Goal: Submit feedback/report problem

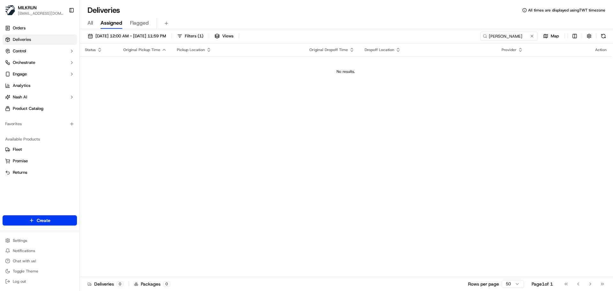
click at [202, 142] on div "Status Original Pickup Time Pickup Location Original Dropoff Time Dropoff Locat…" at bounding box center [346, 159] width 532 height 233
drag, startPoint x: 202, startPoint y: 142, endPoint x: 275, endPoint y: 34, distance: 130.4
click at [269, 30] on div "20/09/2025 12:00 AM - 20/09/2025 11:59 PM Filters ( 1 ) Views Christine Allnatt…" at bounding box center [346, 160] width 533 height 263
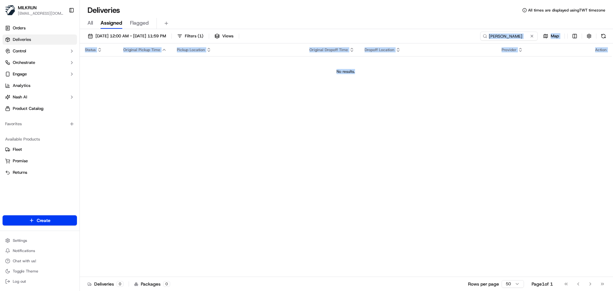
click at [308, 190] on div "Status Original Pickup Time Pickup Location Original Dropoff Time Dropoff Locat…" at bounding box center [346, 159] width 532 height 233
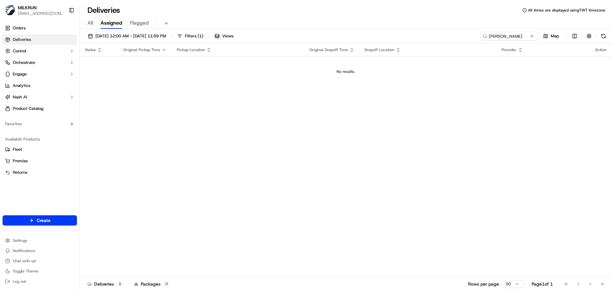
click at [308, 190] on div "Status Original Pickup Time Pickup Location Original Dropoff Time Dropoff Locat…" at bounding box center [346, 159] width 532 height 233
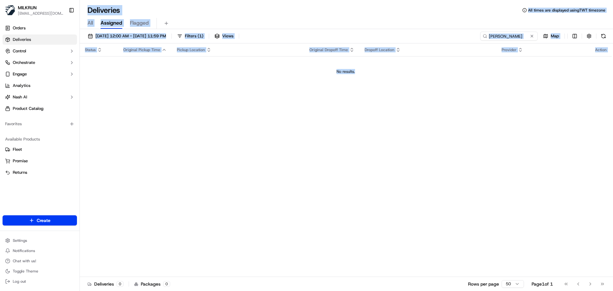
drag, startPoint x: 308, startPoint y: 190, endPoint x: 316, endPoint y: -4, distance: 194.8
click at [316, 0] on html "MILKRUN snatividad@woolworths.com.au Toggle Sidebar Orders Deliveries Control O…" at bounding box center [306, 145] width 613 height 291
click at [343, 177] on div "Status Original Pickup Time Pickup Location Original Dropoff Time Dropoff Locat…" at bounding box center [346, 159] width 532 height 233
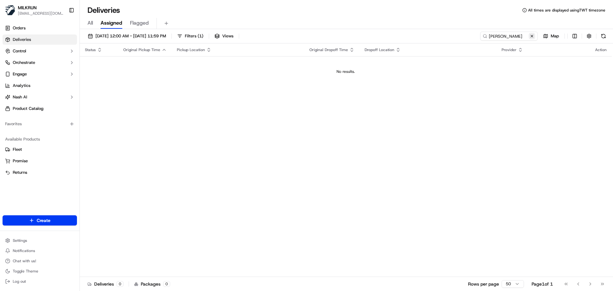
click at [532, 36] on button at bounding box center [531, 36] width 6 height 6
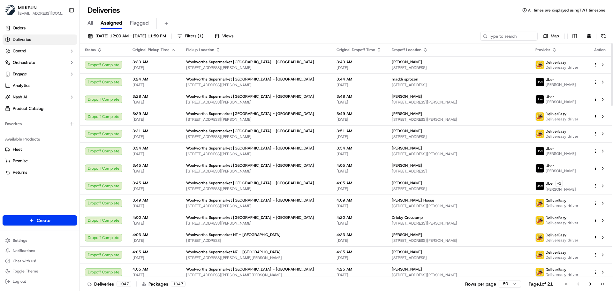
click at [336, 41] on div "20/09/2025 12:00 AM - 20/09/2025 11:59 PM Filters ( 1 ) Views Map" at bounding box center [346, 38] width 533 height 12
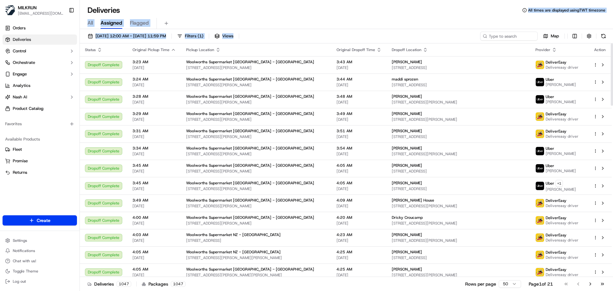
drag, startPoint x: 336, startPoint y: 41, endPoint x: 341, endPoint y: 6, distance: 35.2
click at [341, 6] on div "Deliveries All times are displayed using TWT timezone All Assigned Flagged 20/0…" at bounding box center [346, 145] width 533 height 291
click at [341, 21] on div "All Assigned Flagged" at bounding box center [346, 23] width 533 height 11
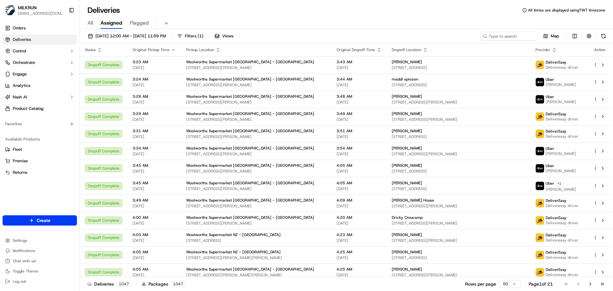
click at [341, 21] on div "All Assigned Flagged" at bounding box center [346, 23] width 533 height 11
drag, startPoint x: 341, startPoint y: 21, endPoint x: 351, endPoint y: 32, distance: 14.7
click at [350, 29] on div "Deliveries All times are displayed using TWT timezone All Assigned Flagged 20/0…" at bounding box center [346, 145] width 533 height 291
click at [351, 32] on div "20/09/2025 12:00 AM - 20/09/2025 11:59 PM Filters ( 1 ) Views Map" at bounding box center [346, 38] width 533 height 12
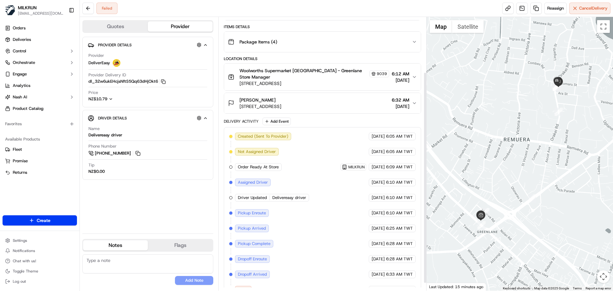
scroll to position [81, 0]
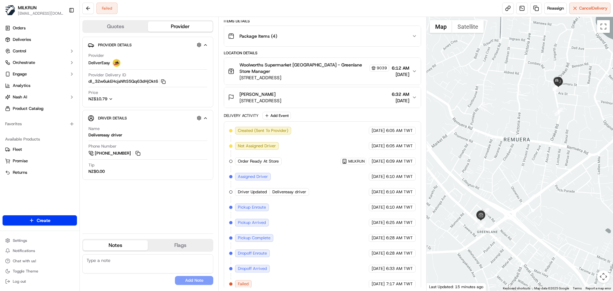
click at [342, 206] on div "Created (Sent To Provider) DeliverEasy 20/09/2025 6:05 AM TWT Not Assigned Driv…" at bounding box center [322, 207] width 186 height 161
drag, startPoint x: 342, startPoint y: 206, endPoint x: 361, endPoint y: 238, distance: 37.3
click at [361, 238] on div "Created (Sent To Provider) DeliverEasy 20/09/2025 6:05 AM TWT Not Assigned Driv…" at bounding box center [322, 207] width 186 height 161
click at [362, 239] on div "Created (Sent To Provider) DeliverEasy 20/09/2025 6:05 AM TWT Not Assigned Driv…" at bounding box center [322, 207] width 186 height 161
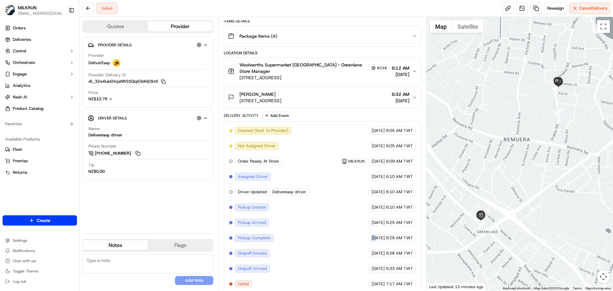
click at [362, 239] on div "Created (Sent To Provider) DeliverEasy 20/09/2025 6:05 AM TWT Not Assigned Driv…" at bounding box center [322, 207] width 186 height 161
drag, startPoint x: 362, startPoint y: 239, endPoint x: 397, endPoint y: 267, distance: 44.8
click at [397, 267] on div "Created (Sent To Provider) DeliverEasy 20/09/2025 6:05 AM TWT Not Assigned Driv…" at bounding box center [322, 207] width 186 height 161
click at [398, 269] on div "Created (Sent To Provider) DeliverEasy 20/09/2025 6:05 AM TWT Not Assigned Driv…" at bounding box center [322, 207] width 186 height 161
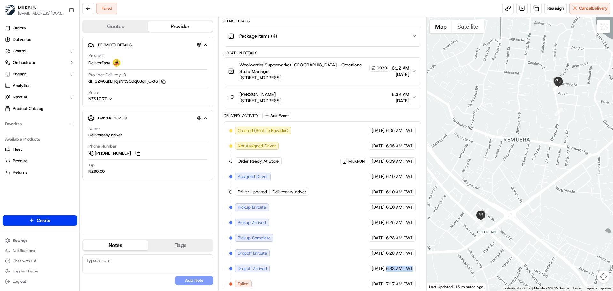
drag, startPoint x: 398, startPoint y: 269, endPoint x: 402, endPoint y: 280, distance: 12.0
click at [402, 280] on div "Created (Sent To Provider) DeliverEasy 20/09/2025 6:05 AM TWT Not Assigned Driv…" at bounding box center [322, 207] width 186 height 161
click at [402, 281] on span "7:17 AM TWT" at bounding box center [399, 284] width 27 height 6
drag, startPoint x: 402, startPoint y: 280, endPoint x: 390, endPoint y: 238, distance: 43.7
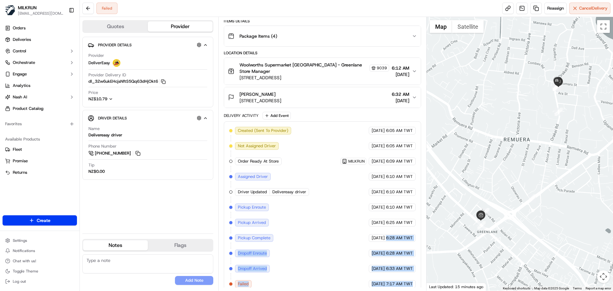
click at [390, 233] on div "Created (Sent To Provider) DeliverEasy 20/09/2025 6:05 AM TWT Not Assigned Driv…" at bounding box center [322, 207] width 186 height 161
drag, startPoint x: 392, startPoint y: 251, endPoint x: 392, endPoint y: 254, distance: 3.2
click at [392, 251] on div "Created (Sent To Provider) DeliverEasy 20/09/2025 6:05 AM TWT Not Assigned Driv…" at bounding box center [322, 207] width 186 height 161
click at [392, 253] on div "Created (Sent To Provider) DeliverEasy 20/09/2025 6:05 AM TWT Not Assigned Driv…" at bounding box center [322, 207] width 186 height 161
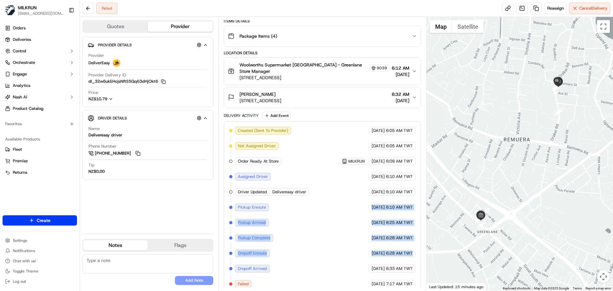
drag, startPoint x: 392, startPoint y: 253, endPoint x: 355, endPoint y: 184, distance: 78.2
click at [356, 186] on div "Created (Sent To Provider) DeliverEasy 20/09/2025 6:05 AM TWT Not Assigned Driv…" at bounding box center [322, 207] width 186 height 161
click at [355, 208] on div "Created (Sent To Provider) DeliverEasy 20/09/2025 6:05 AM TWT Not Assigned Driv…" at bounding box center [322, 207] width 186 height 161
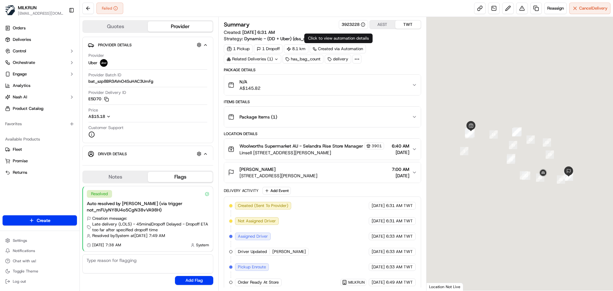
click at [310, 265] on div "Created (Sent To Provider) Uber [DATE] 6:31 AM TWT Not Assigned Driver Uber [DA…" at bounding box center [322, 290] width 186 height 176
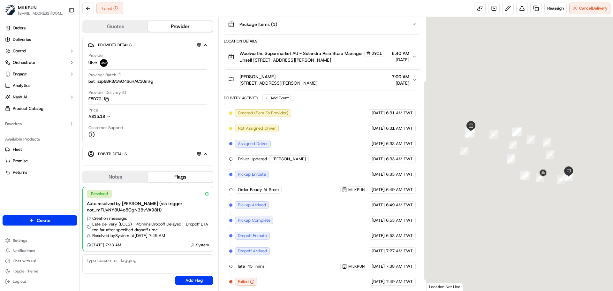
scroll to position [102, 0]
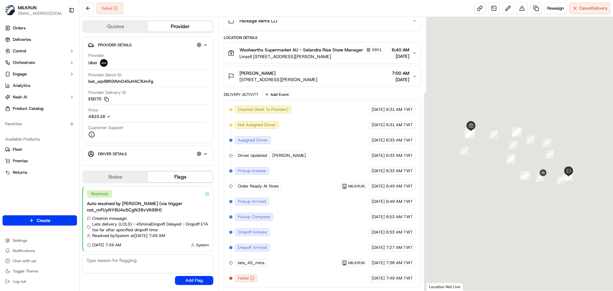
click at [291, 155] on span "JAYMINKUMAR P." at bounding box center [289, 156] width 34 height 6
copy div "JAYMINKUMAR P. Uber"
click at [314, 183] on div "Created (Sent To Provider) Uber 20/09/2025 6:31 AM TWT Not Assigned Driver Uber…" at bounding box center [322, 194] width 186 height 176
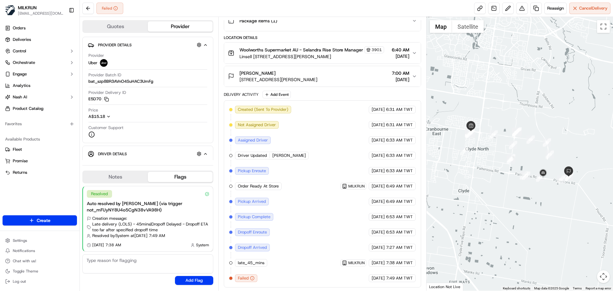
click at [374, 274] on div "20/09/2025 7:49 AM TWT" at bounding box center [392, 278] width 47 height 8
drag, startPoint x: 374, startPoint y: 274, endPoint x: 391, endPoint y: 236, distance: 41.6
click at [391, 234] on div "Created (Sent To Provider) Uber 20/09/2025 6:31 AM TWT Not Assigned Driver Uber…" at bounding box center [322, 194] width 186 height 176
click at [406, 279] on span "7:49 AM TWT" at bounding box center [399, 278] width 27 height 6
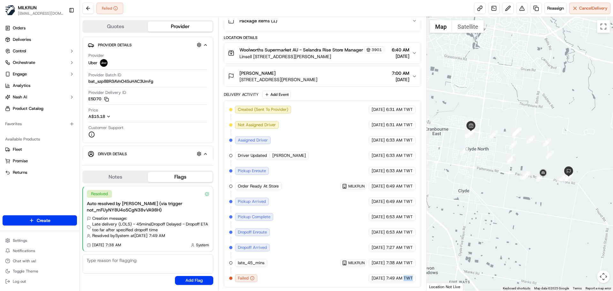
click at [406, 279] on span "7:49 AM TWT" at bounding box center [399, 278] width 27 height 6
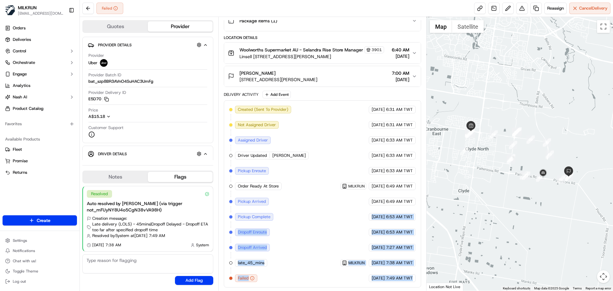
drag, startPoint x: 406, startPoint y: 279, endPoint x: 355, endPoint y: 195, distance: 98.6
click at [370, 202] on div "Created (Sent To Provider) Uber 20/09/2025 6:31 AM TWT Not Assigned Driver Uber…" at bounding box center [322, 194] width 186 height 176
click at [352, 216] on div "Created (Sent To Provider) Uber 20/09/2025 6:31 AM TWT Not Assigned Driver Uber…" at bounding box center [322, 194] width 186 height 176
click at [405, 276] on span "7:49 AM TWT" at bounding box center [399, 278] width 27 height 6
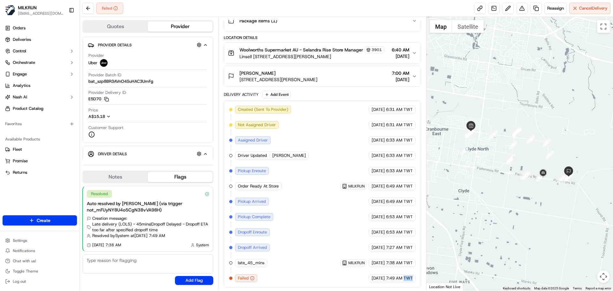
click at [405, 276] on span "7:49 AM TWT" at bounding box center [399, 278] width 27 height 6
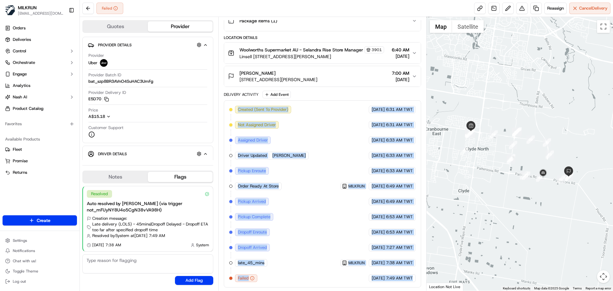
drag, startPoint x: 405, startPoint y: 276, endPoint x: 308, endPoint y: 133, distance: 173.0
click at [305, 117] on div "Created (Sent To Provider) Uber 20/09/2025 6:31 AM TWT Not Assigned Driver Uber…" at bounding box center [322, 194] width 186 height 176
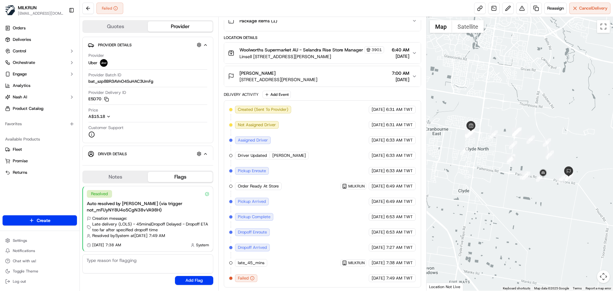
click at [240, 94] on div "Delivery Activity" at bounding box center [241, 94] width 35 height 5
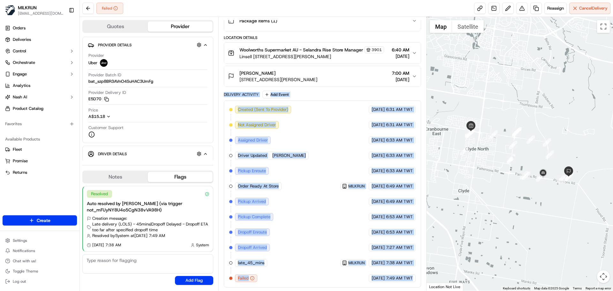
drag, startPoint x: 240, startPoint y: 94, endPoint x: 419, endPoint y: 299, distance: 272.1
click at [419, 290] on html "MILKRUN snatividad@woolworths.com.au Toggle Sidebar Orders Deliveries Control O…" at bounding box center [306, 145] width 613 height 291
click at [412, 284] on div "Created (Sent To Provider) Uber 20/09/2025 6:31 AM TWT Not Assigned Driver Uber…" at bounding box center [322, 193] width 197 height 187
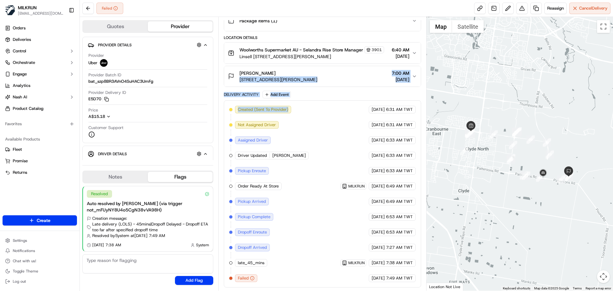
drag, startPoint x: 264, startPoint y: 60, endPoint x: 250, endPoint y: 52, distance: 16.3
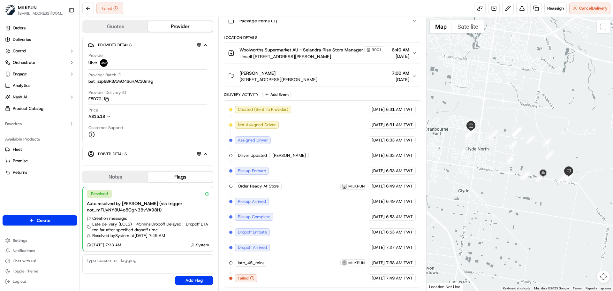
drag, startPoint x: 250, startPoint y: 52, endPoint x: 310, endPoint y: 228, distance: 185.8
click at [310, 228] on div "Created (Sent To Provider) Uber 20/09/2025 6:31 AM TWT Not Assigned Driver Uber…" at bounding box center [322, 194] width 186 height 176
drag, startPoint x: 310, startPoint y: 228, endPoint x: 380, endPoint y: 264, distance: 78.9
click at [380, 264] on div "Created (Sent To Provider) Uber 20/09/2025 6:31 AM TWT Not Assigned Driver Uber…" at bounding box center [322, 194] width 186 height 176
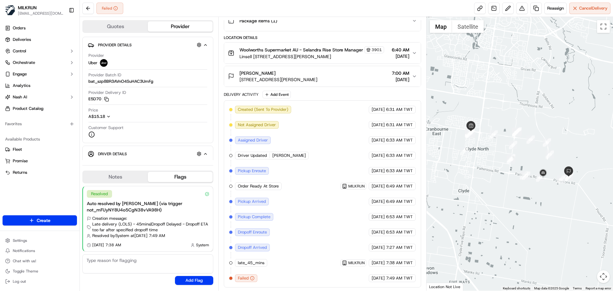
click at [392, 271] on div "Created (Sent To Provider) Uber 20/09/2025 6:31 AM TWT Not Assigned Driver Uber…" at bounding box center [322, 194] width 186 height 176
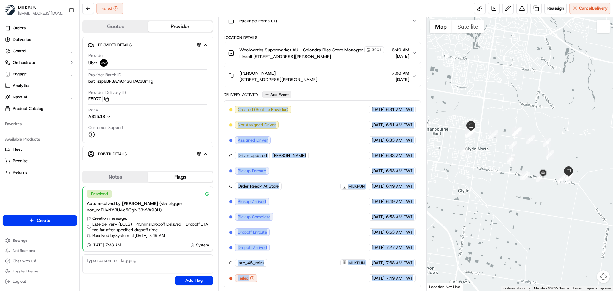
drag, startPoint x: 392, startPoint y: 271, endPoint x: 284, endPoint y: 94, distance: 207.2
click at [282, 89] on div "Package Details N/A A$145.82 Items Details Package Items ( 1 ) Location Details…" at bounding box center [322, 129] width 197 height 316
click at [319, 196] on div "Created (Sent To Provider) Uber 20/09/2025 6:31 AM TWT Not Assigned Driver Uber…" at bounding box center [322, 194] width 186 height 176
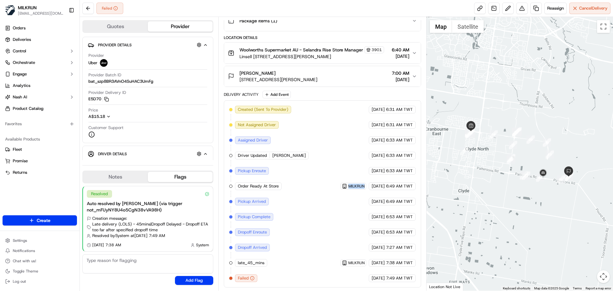
click at [319, 196] on div "Created (Sent To Provider) Uber 20/09/2025 6:31 AM TWT Not Assigned Driver Uber…" at bounding box center [322, 194] width 186 height 176
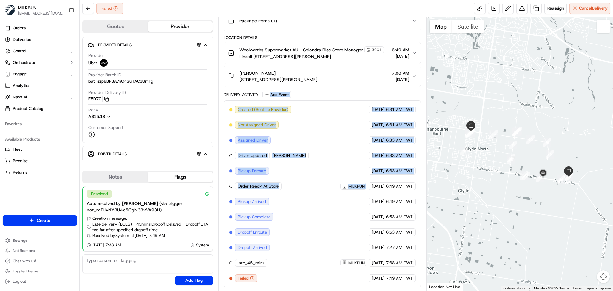
drag, startPoint x: 319, startPoint y: 196, endPoint x: 315, endPoint y: 98, distance: 98.1
click at [314, 94] on div "Delivery Activity Add Event Created (Sent To Provider) Uber 20/09/2025 6:31 AM …" at bounding box center [322, 189] width 197 height 197
click at [316, 147] on div "Created (Sent To Provider) Uber 20/09/2025 6:31 AM TWT Not Assigned Driver Uber…" at bounding box center [322, 194] width 186 height 176
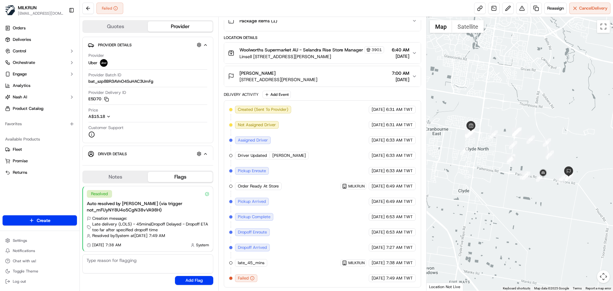
click at [303, 76] on div "Chloe Hansen" at bounding box center [278, 73] width 78 height 6
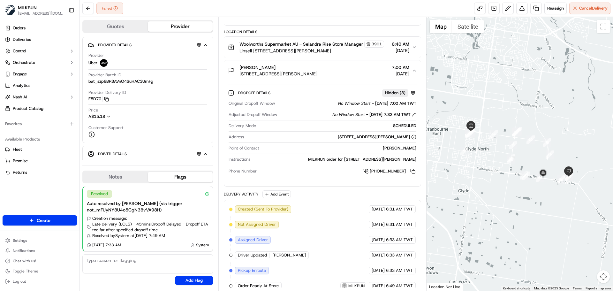
click at [303, 71] on div "Chloe Hansen" at bounding box center [278, 67] width 78 height 6
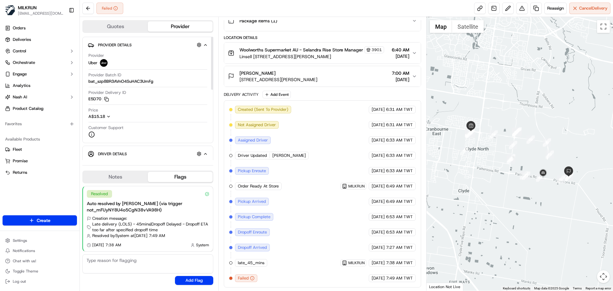
click at [84, 100] on div "Provider Details Hidden ( 3 ) Provider Uber Provider Batch ID bat_szp8BR3AVnO4S…" at bounding box center [147, 90] width 131 height 106
click at [322, 202] on div "Created (Sent To Provider) Uber 20/09/2025 6:31 AM TWT Not Assigned Driver Uber…" at bounding box center [322, 194] width 186 height 176
click at [518, 8] on button at bounding box center [521, 8] width 11 height 11
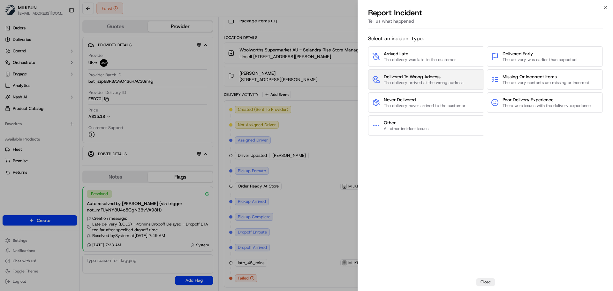
click at [433, 84] on span "The delivery arrived at the wrong address" at bounding box center [423, 83] width 79 height 6
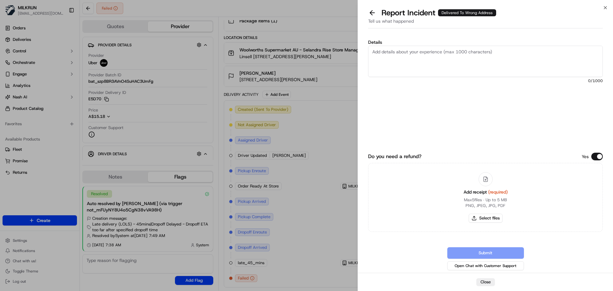
click at [428, 64] on textarea "Details" at bounding box center [485, 61] width 235 height 31
type textarea "Order was delivered to the wrong address."
click at [496, 221] on button "Select files" at bounding box center [485, 217] width 34 height 9
click at [508, 10] on div "Report Incident Delivered To Wrong Address" at bounding box center [485, 13] width 235 height 10
click at [490, 220] on button "Select files" at bounding box center [485, 217] width 34 height 9
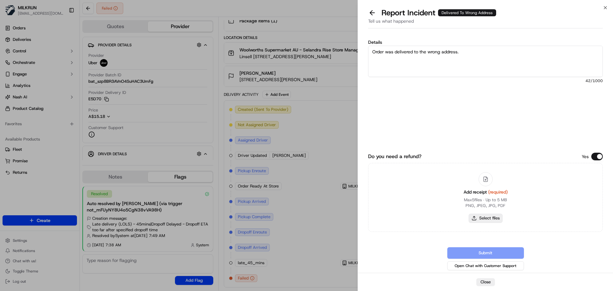
type input "C:\fakepath\ChloeH - Invoice.pdf"
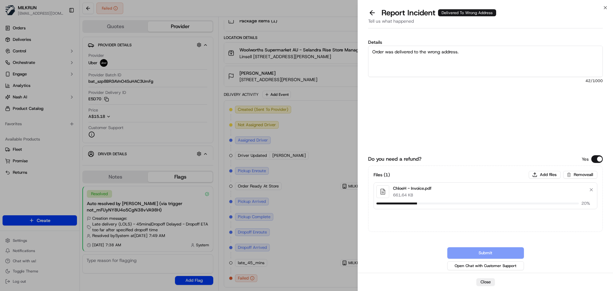
click at [501, 62] on textarea "Order was delivered to the wrong address." at bounding box center [485, 61] width 235 height 31
click at [469, 57] on textarea "Order was delivered to the wrong address." at bounding box center [485, 61] width 235 height 31
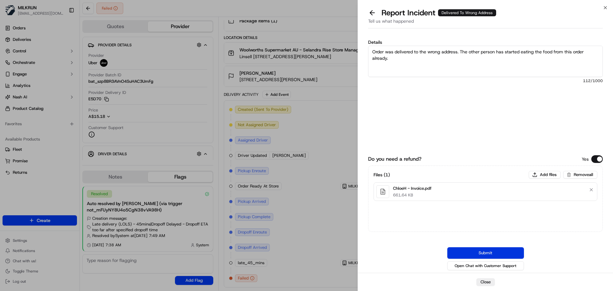
type textarea "Order was delivered to the wrong address. The other person has started eating t…"
click at [478, 252] on button "Submit" at bounding box center [485, 252] width 77 height 11
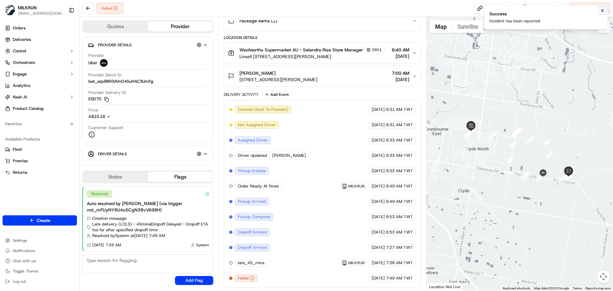
click at [602, 14] on button "Notifications (F8)" at bounding box center [602, 11] width 8 height 8
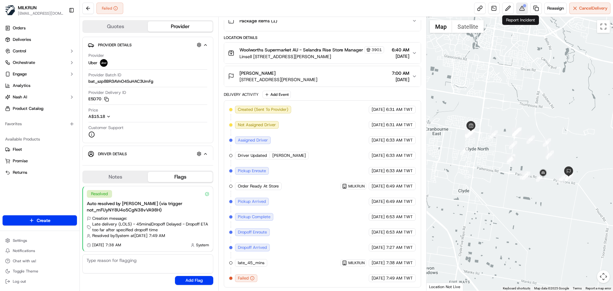
click at [519, 11] on button at bounding box center [521, 8] width 11 height 11
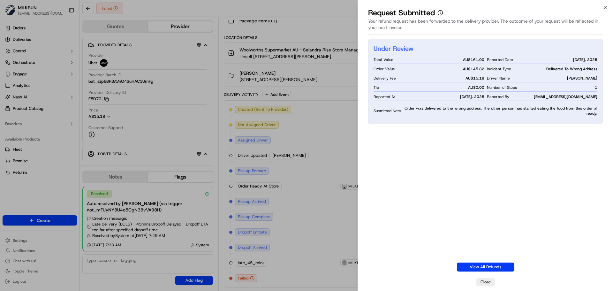
click at [550, 170] on div "Under Review Total Value AU$ 161.00 Order Value AU$ 145.82 Delivery Fee AU$ 15.…" at bounding box center [485, 155] width 235 height 233
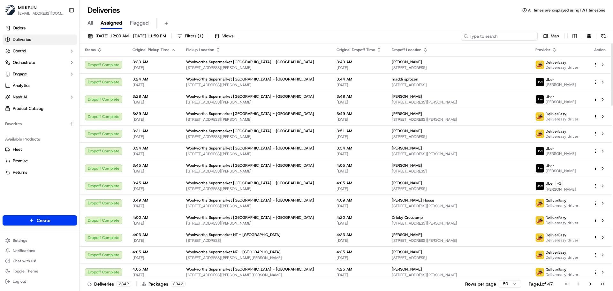
click at [504, 37] on input at bounding box center [499, 36] width 77 height 9
paste input "JAYMINKUMAR P."
type input "JAYMINKUMAR P."
